Goal: Information Seeking & Learning: Understand process/instructions

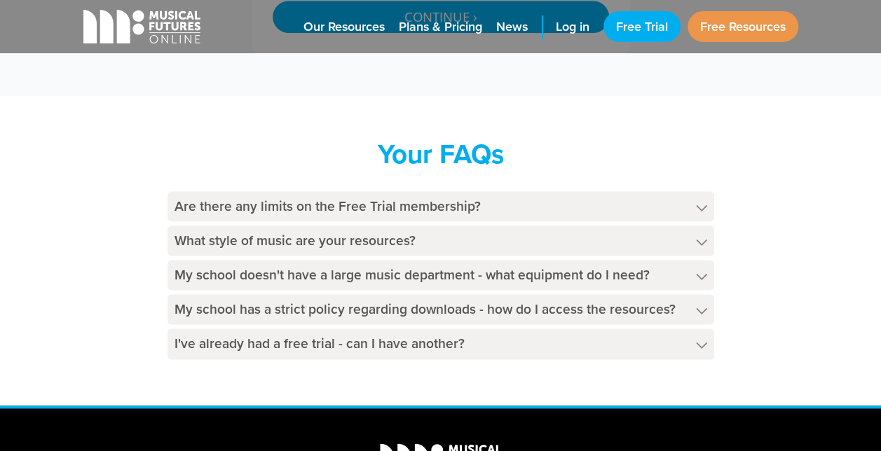
scroll to position [765, 0]
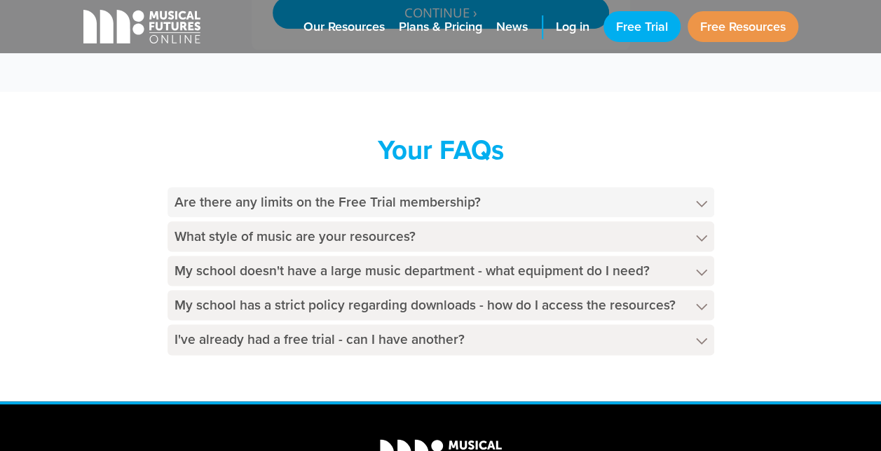
click at [695, 198] on h4 "Are there any limits on the Free Trial membership?" at bounding box center [441, 202] width 547 height 30
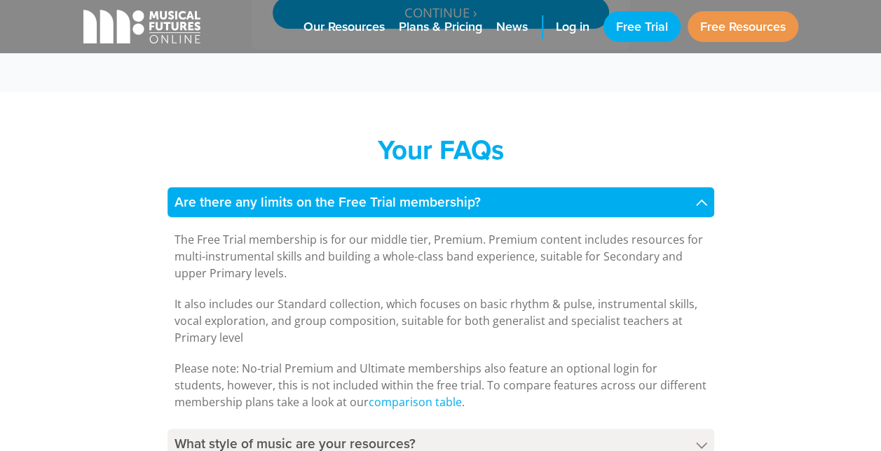
click at [695, 198] on h4 "Are there any limits on the Free Trial membership?" at bounding box center [441, 202] width 547 height 30
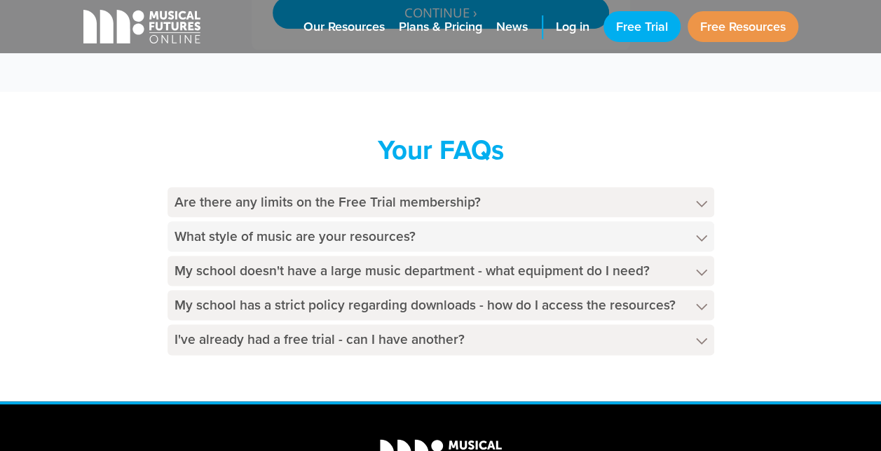
click at [706, 239] on h4 "What style of music are your resources?" at bounding box center [441, 236] width 547 height 30
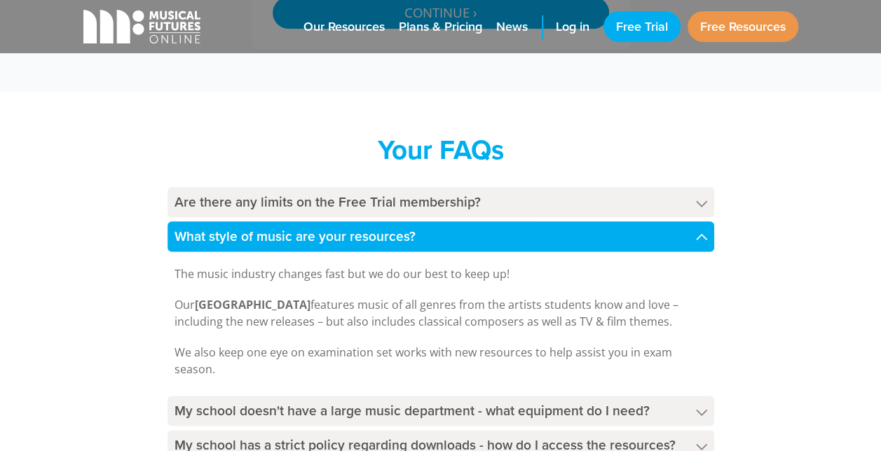
click at [706, 239] on h4 "What style of music are your resources?" at bounding box center [441, 236] width 547 height 30
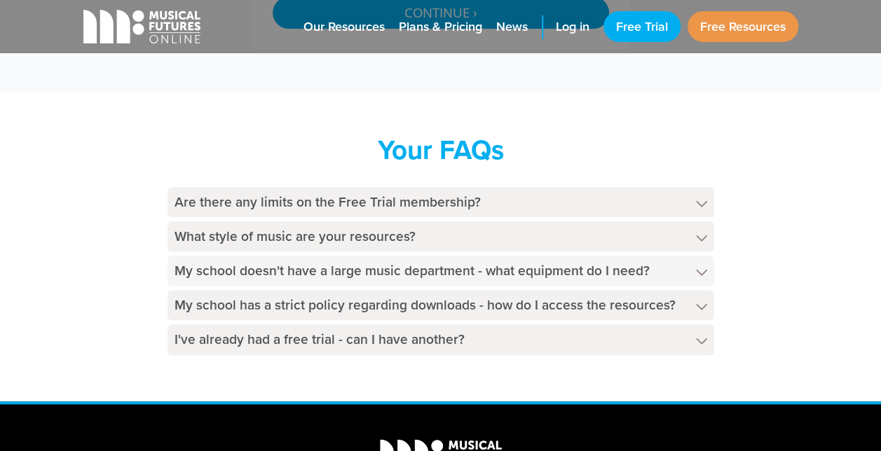
click at [705, 270] on polygon at bounding box center [701, 272] width 11 height 6
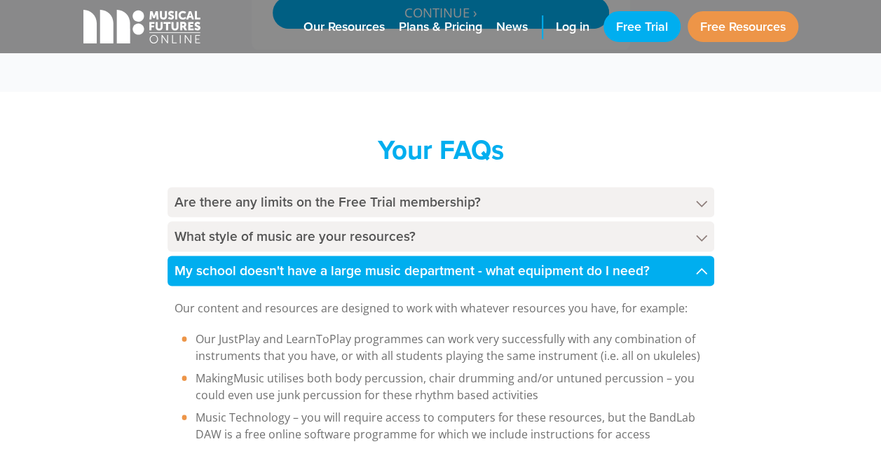
click at [705, 270] on icon at bounding box center [701, 271] width 11 height 7
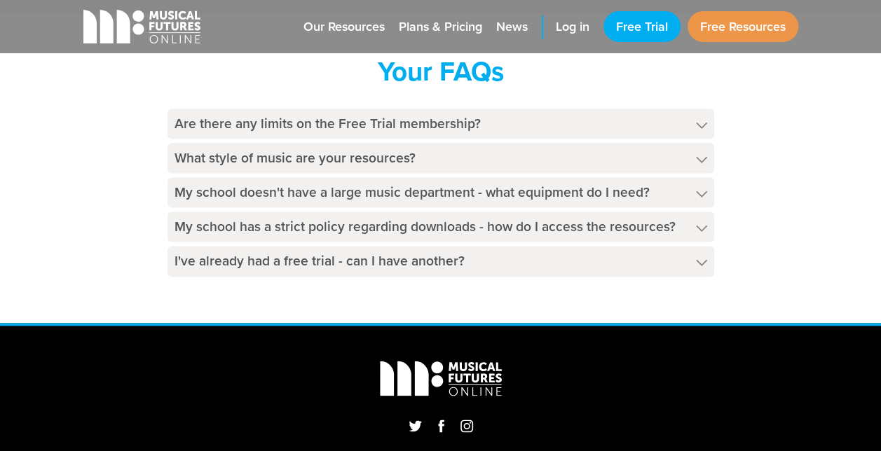
scroll to position [842, 0]
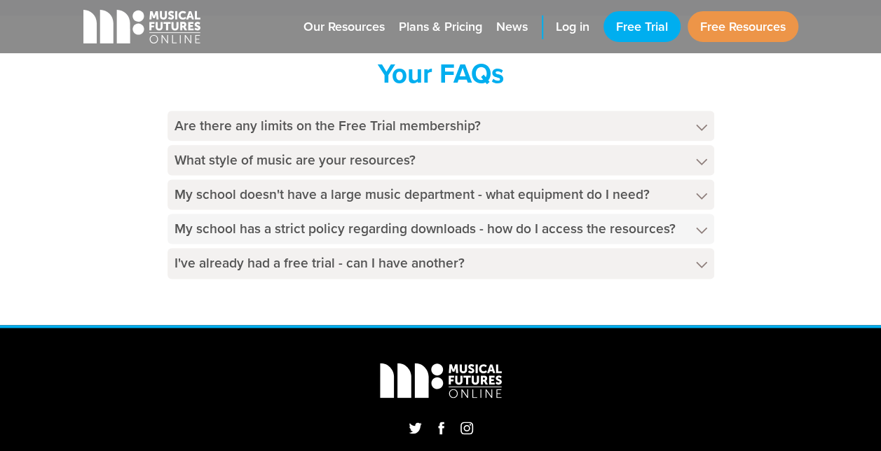
click at [702, 228] on icon at bounding box center [701, 230] width 11 height 7
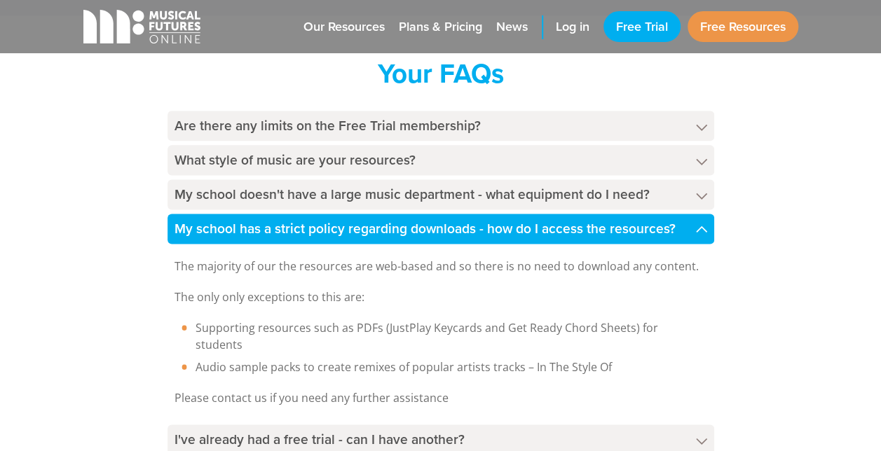
click at [702, 228] on icon at bounding box center [701, 229] width 11 height 7
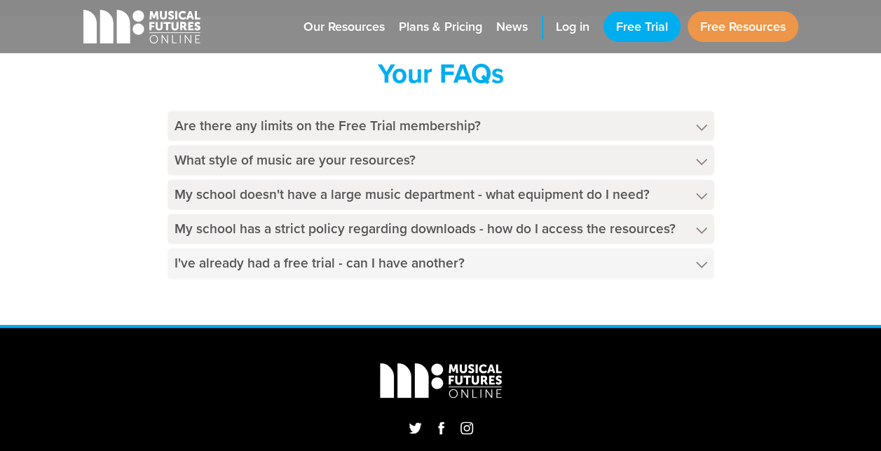
click at [701, 264] on icon at bounding box center [701, 264] width 11 height 7
